Goal: Find specific page/section: Find specific page/section

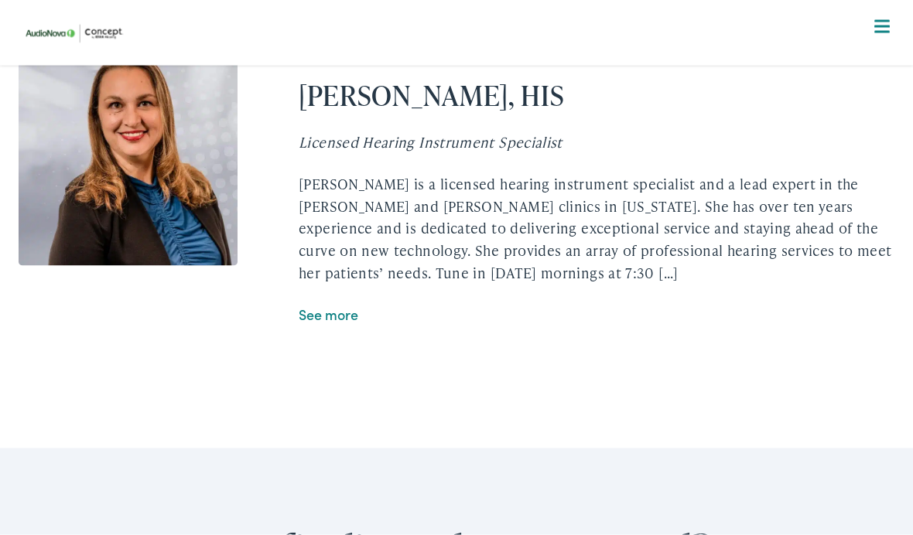
scroll to position [3278, 0]
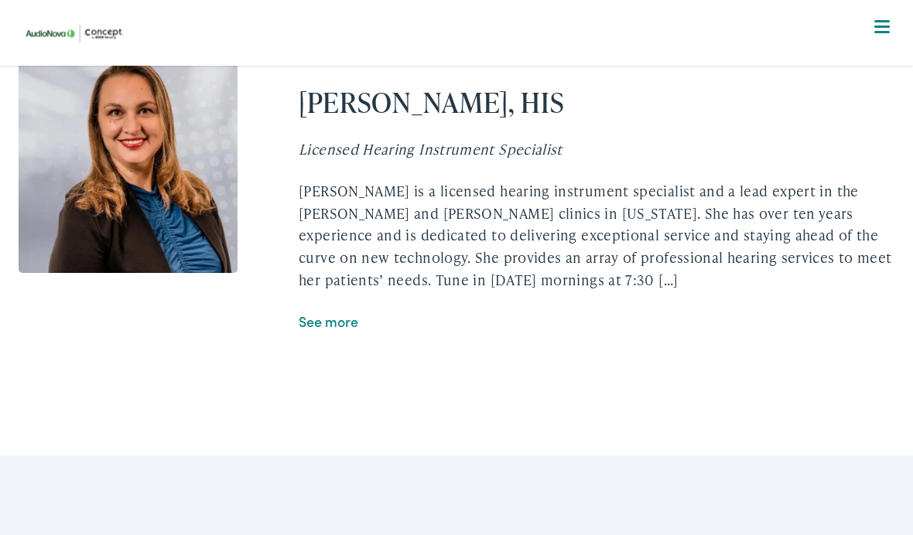
click at [339, 331] on link "See more" at bounding box center [329, 321] width 60 height 19
click at [333, 330] on link "See more" at bounding box center [329, 321] width 60 height 19
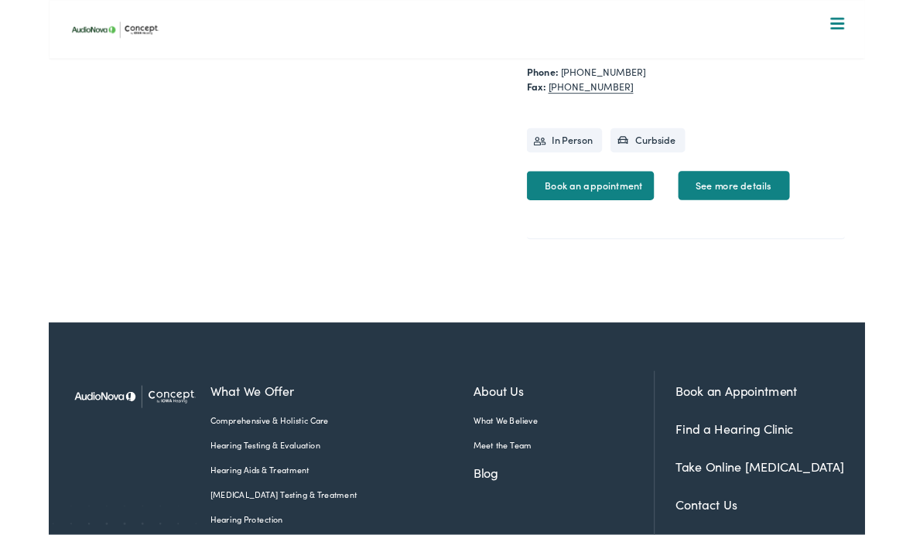
scroll to position [1062, 0]
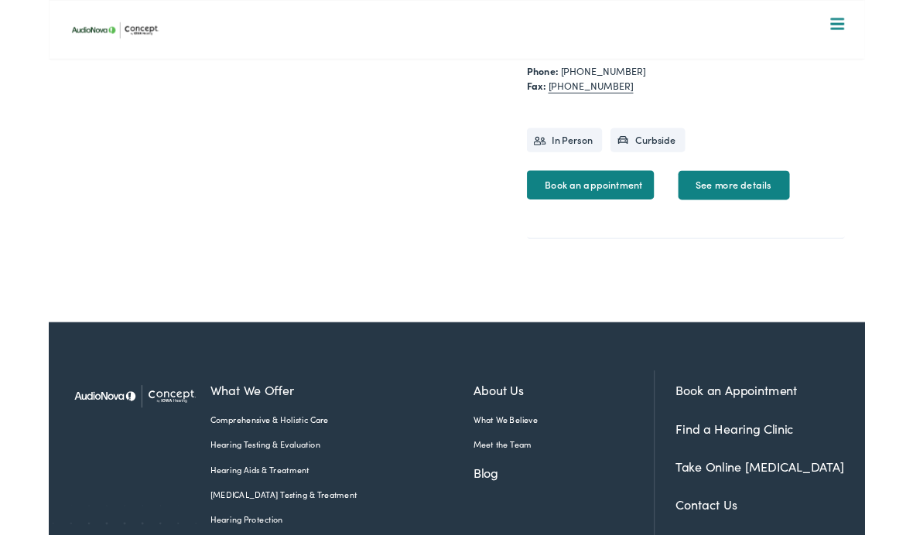
click at [795, 224] on link "See more details" at bounding box center [766, 207] width 125 height 32
